Goal: Information Seeking & Learning: Learn about a topic

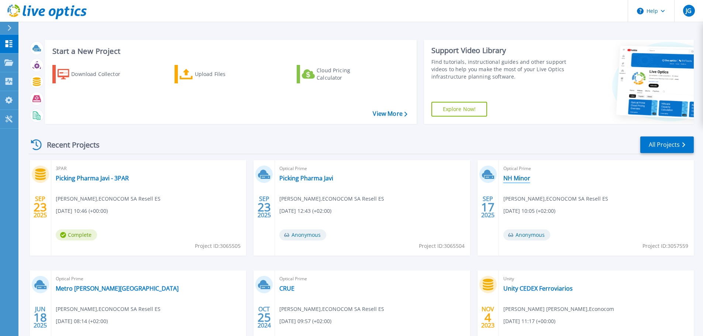
click at [523, 176] on link "NH Minor" at bounding box center [516, 177] width 27 height 7
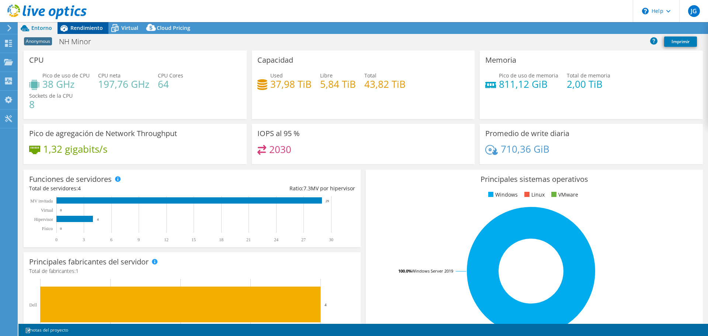
click at [78, 30] on span "Rendimiento" at bounding box center [86, 27] width 32 height 7
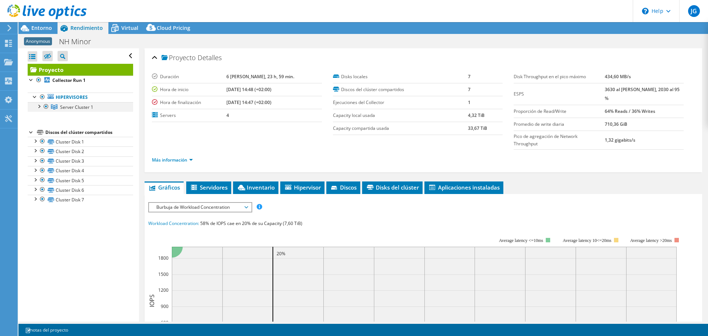
click at [40, 104] on div at bounding box center [38, 105] width 7 height 7
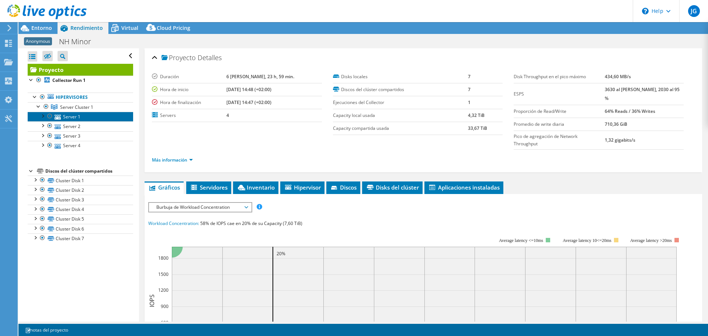
click at [66, 120] on link "Server 1" at bounding box center [80, 117] width 105 height 10
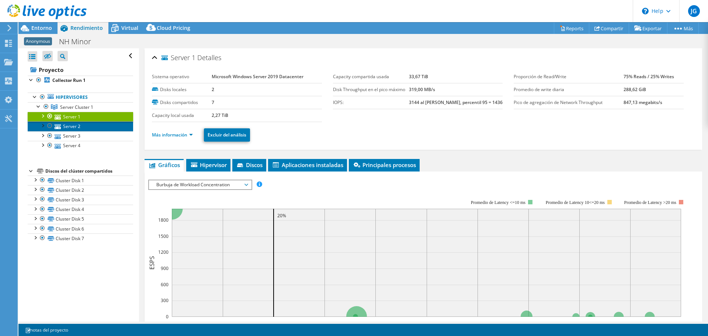
click at [70, 125] on link "Server 2" at bounding box center [80, 126] width 105 height 10
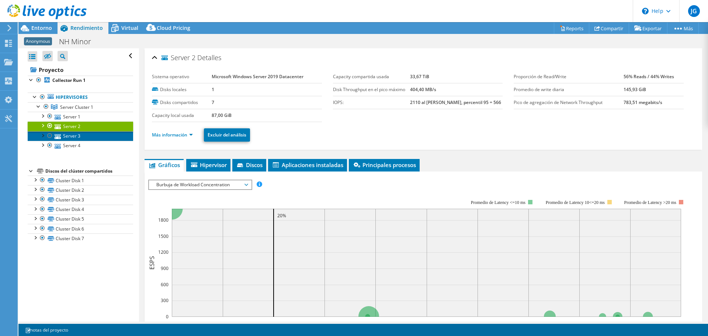
click at [68, 132] on link "Server 3" at bounding box center [80, 136] width 105 height 10
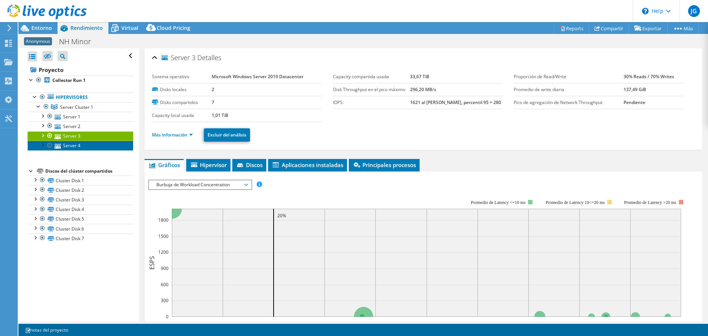
click at [67, 142] on link "Server 4" at bounding box center [80, 146] width 105 height 10
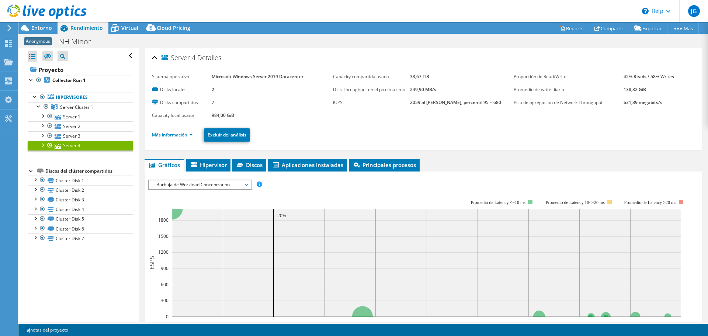
click at [42, 142] on div at bounding box center [42, 144] width 7 height 7
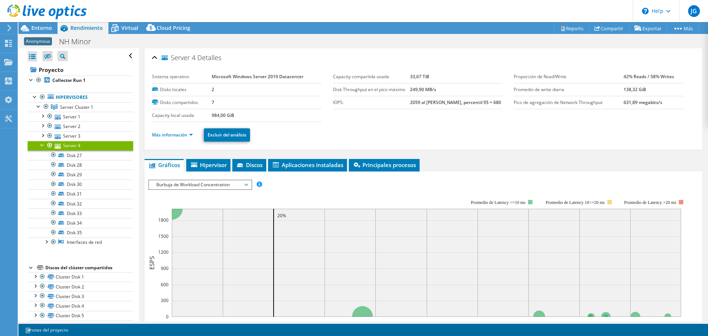
click at [42, 144] on div at bounding box center [42, 144] width 7 height 7
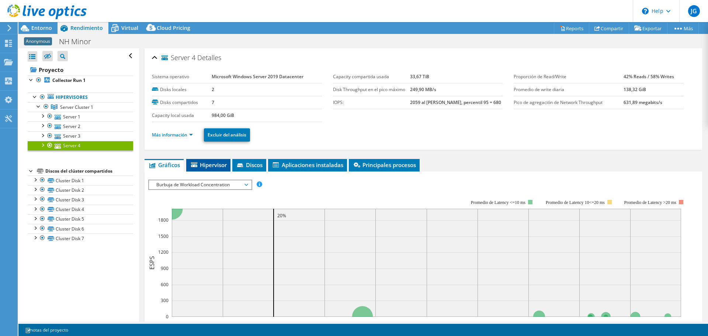
click at [219, 168] on span "Hipervisor" at bounding box center [208, 164] width 37 height 7
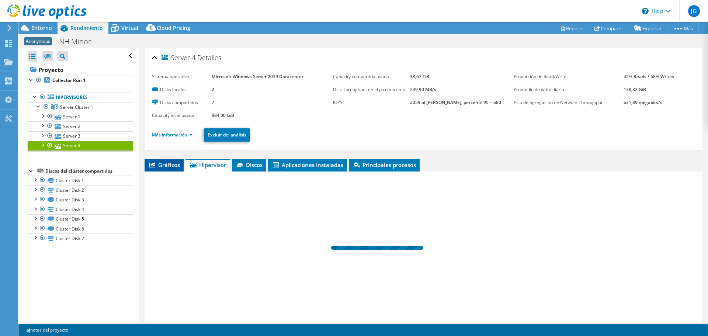
click at [170, 169] on li "Gráficos" at bounding box center [164, 165] width 39 height 13
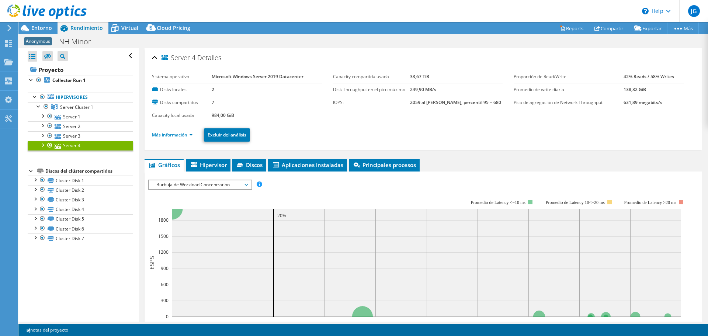
click at [177, 135] on link "Más información" at bounding box center [172, 135] width 41 height 6
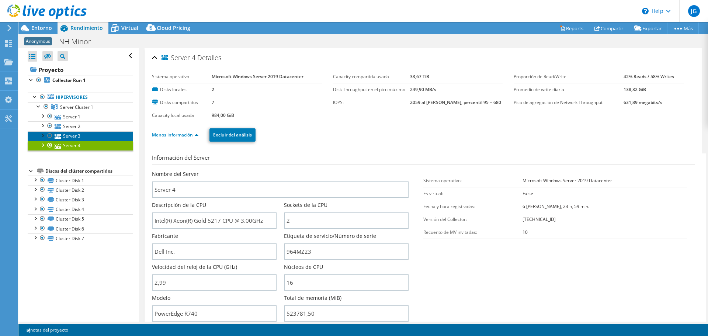
click at [68, 136] on link "Server 3" at bounding box center [80, 136] width 105 height 10
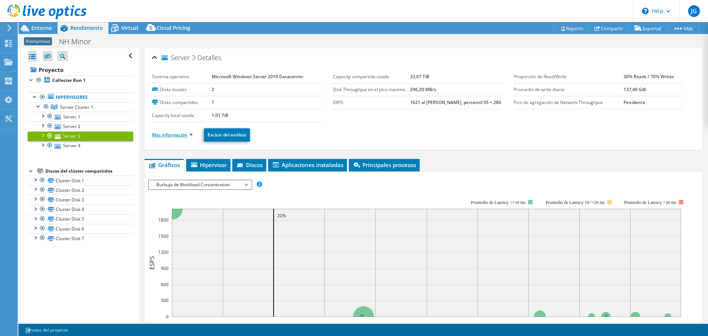
click at [182, 134] on link "Más información" at bounding box center [172, 135] width 41 height 6
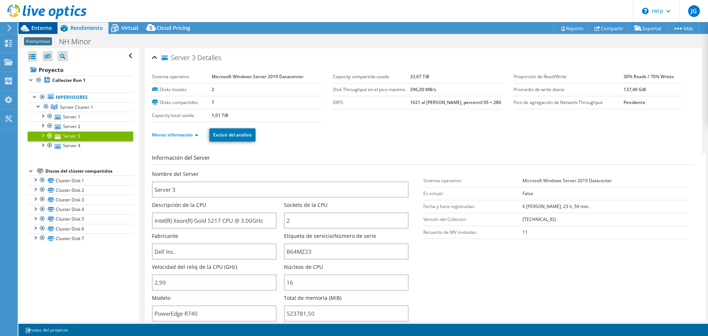
click at [39, 28] on span "Entorno" at bounding box center [41, 27] width 21 height 7
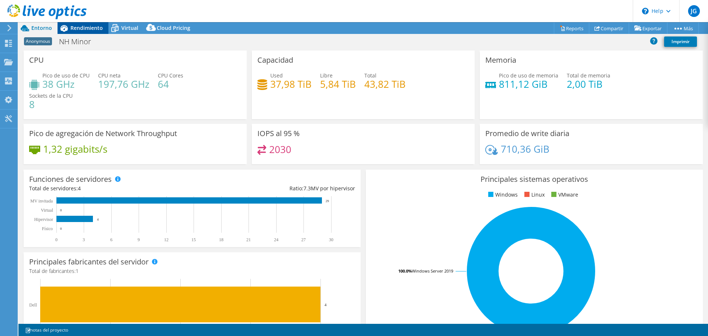
click at [76, 25] on span "Rendimiento" at bounding box center [86, 27] width 32 height 7
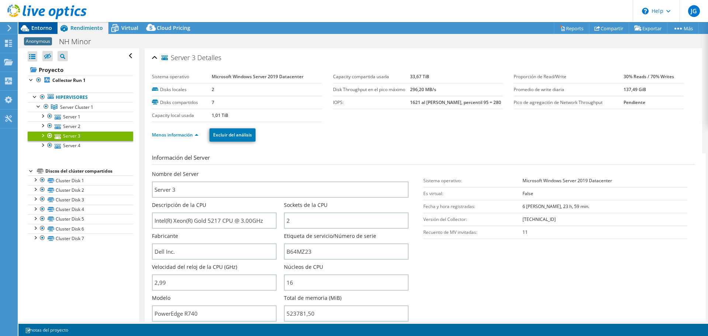
click at [35, 28] on span "Entorno" at bounding box center [41, 27] width 21 height 7
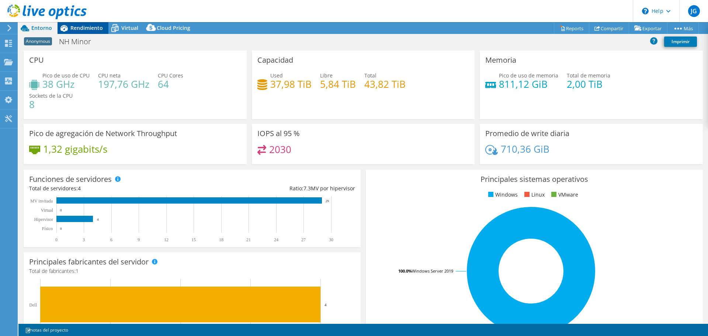
click at [74, 25] on span "Rendimiento" at bounding box center [86, 27] width 32 height 7
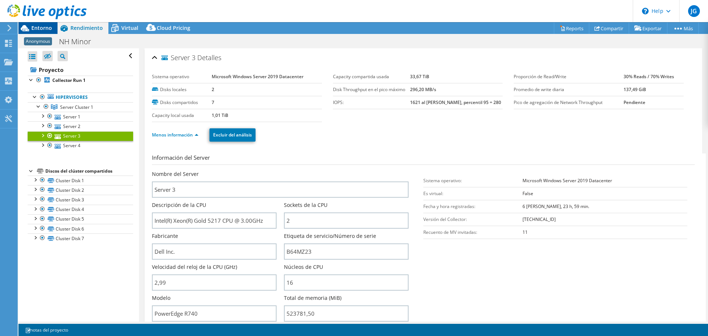
click at [49, 30] on span "Entorno" at bounding box center [41, 27] width 21 height 7
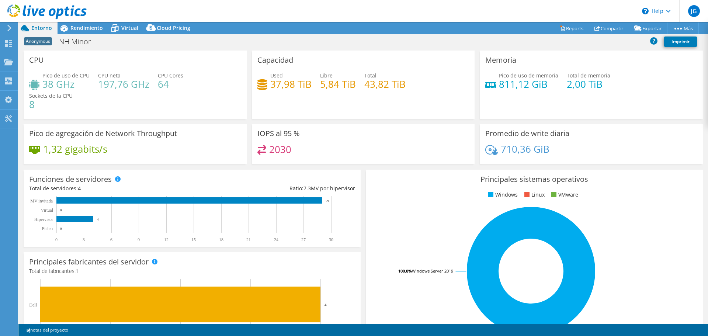
click at [546, 77] on span "Pico de uso de memoria" at bounding box center [528, 75] width 59 height 7
click at [67, 25] on icon at bounding box center [64, 28] width 13 height 13
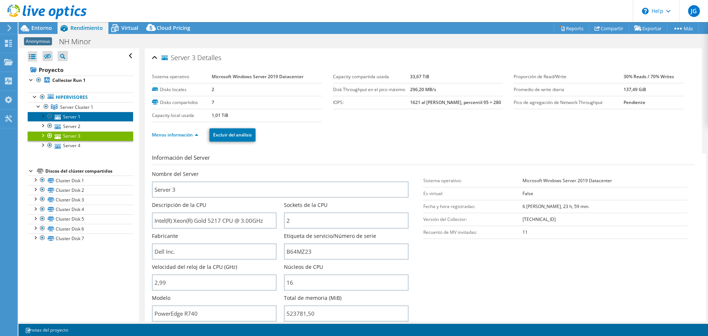
click at [76, 117] on link "Server 1" at bounding box center [80, 117] width 105 height 10
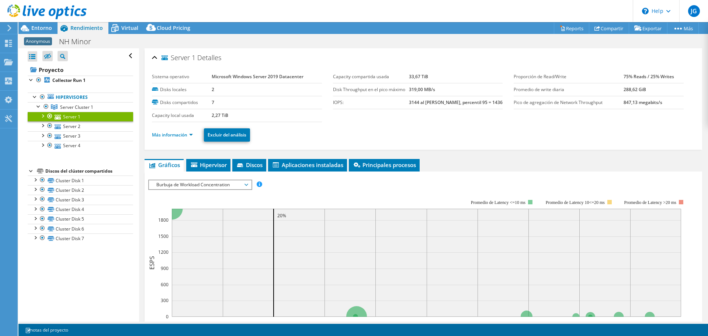
click at [214, 185] on span "Burbuja de Workload Concentration" at bounding box center [200, 184] width 95 height 9
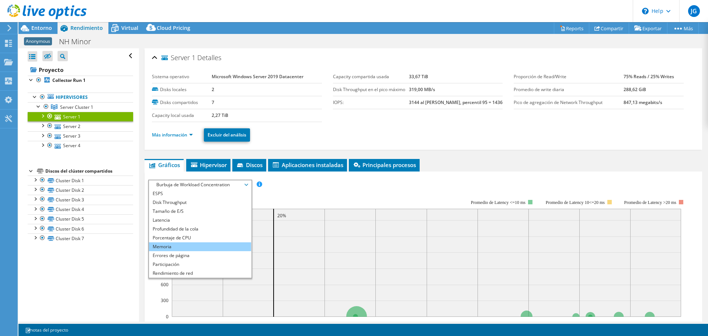
click at [156, 247] on li "Memoria" at bounding box center [200, 246] width 102 height 9
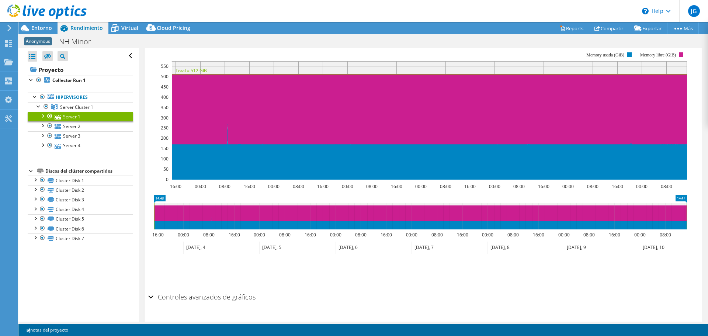
scroll to position [111, 0]
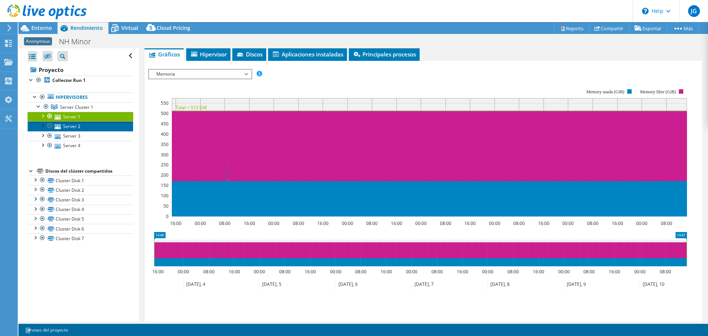
click at [67, 128] on link "Server 2" at bounding box center [80, 126] width 105 height 10
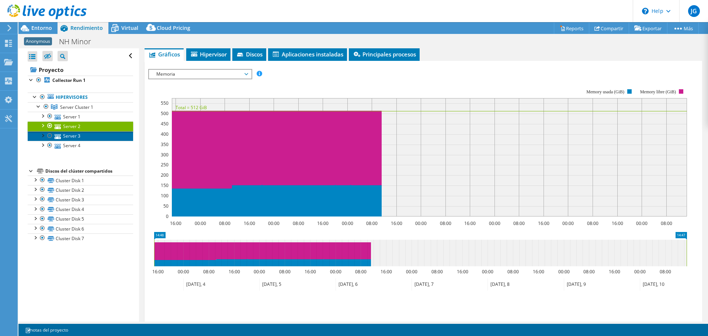
click at [66, 138] on link "Server 3" at bounding box center [80, 136] width 105 height 10
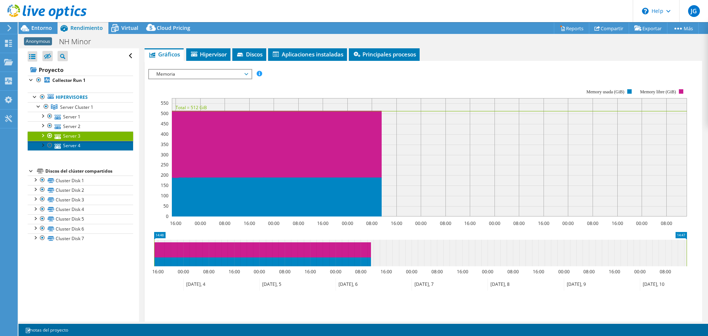
click at [77, 147] on link "Server 4" at bounding box center [80, 146] width 105 height 10
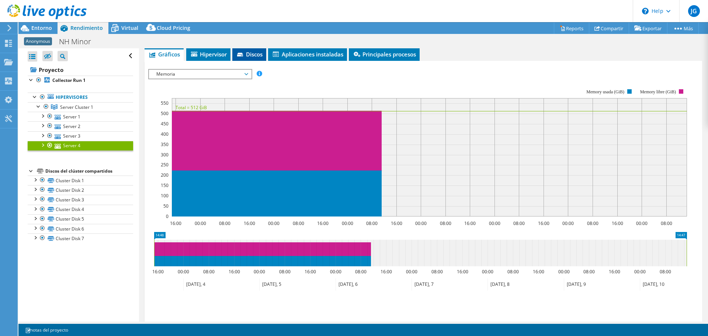
click at [248, 53] on span "Discos" at bounding box center [249, 54] width 27 height 7
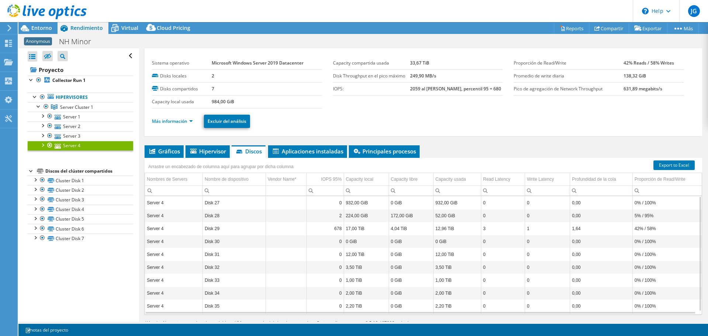
scroll to position [0, 0]
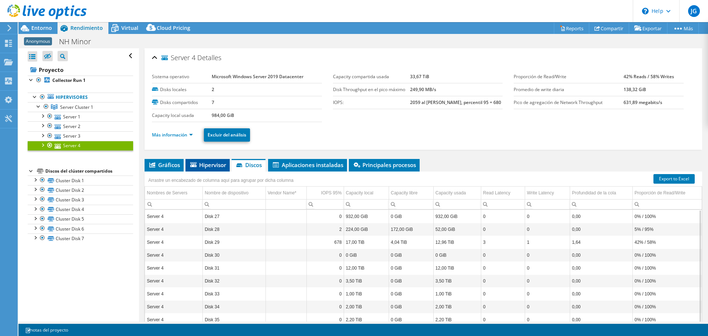
click at [211, 169] on li "Hipervisor" at bounding box center [208, 165] width 44 height 13
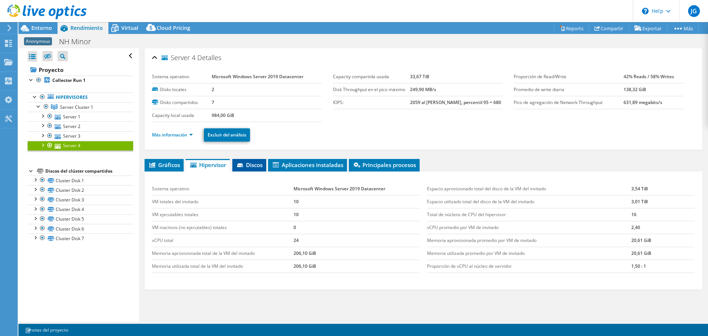
click at [256, 169] on li "Discos" at bounding box center [249, 165] width 34 height 13
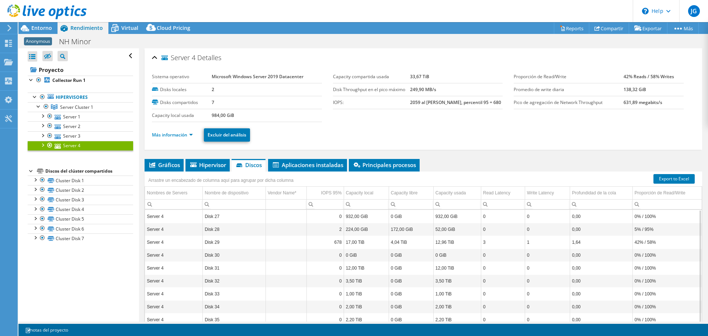
click at [10, 29] on use at bounding box center [9, 28] width 4 height 7
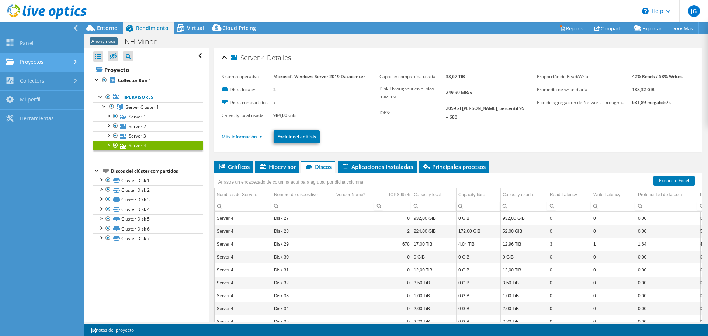
click at [33, 62] on link "Proyectos" at bounding box center [42, 62] width 84 height 19
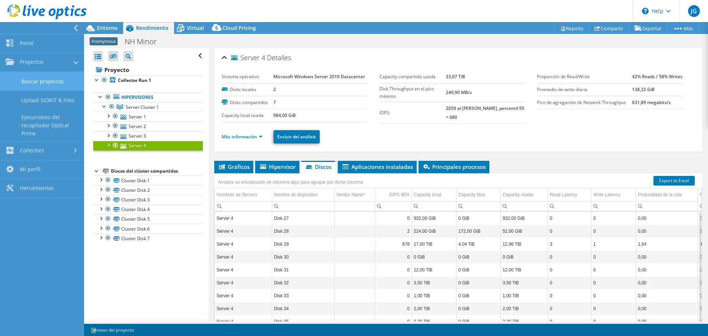
click at [55, 77] on link "Buscar proyectos" at bounding box center [42, 81] width 84 height 19
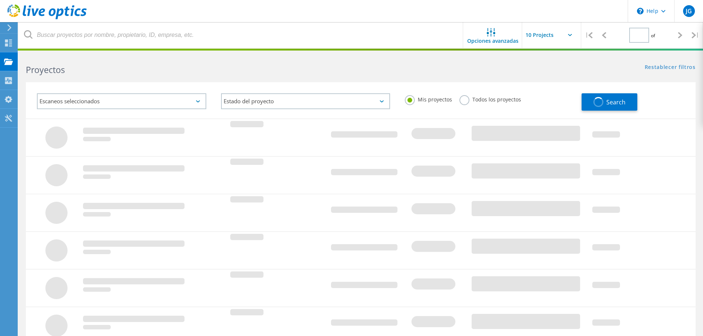
type input "1"
